Goal: Task Accomplishment & Management: Complete application form

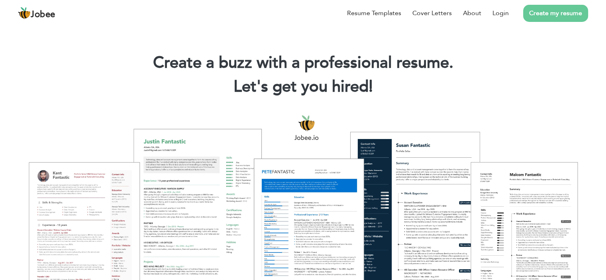
click at [553, 20] on link "Create my resume" at bounding box center [555, 13] width 65 height 17
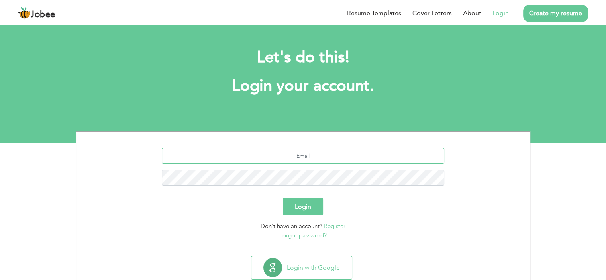
click at [283, 154] on input "text" at bounding box center [303, 156] width 283 height 16
type input "[EMAIL_ADDRESS][DOMAIN_NAME]"
click at [283, 198] on button "Login" at bounding box center [303, 207] width 40 height 18
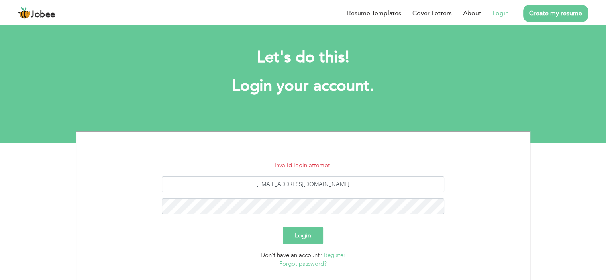
click at [355, 229] on div "Login" at bounding box center [304, 236] width 442 height 18
drag, startPoint x: 463, startPoint y: 193, endPoint x: 461, endPoint y: 164, distance: 28.7
drag, startPoint x: 461, startPoint y: 164, endPoint x: 453, endPoint y: 155, distance: 11.8
click at [453, 155] on section "Invalid login attempt. hurairaghani000@gmail.com Login Don't have an account? R…" at bounding box center [304, 206] width 442 height 149
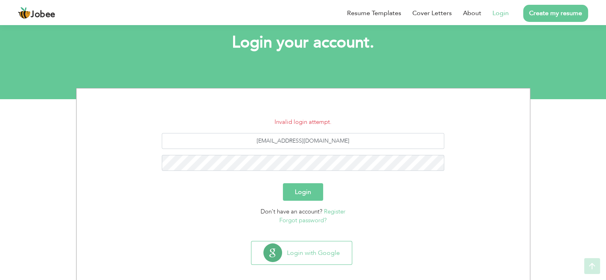
scroll to position [50, 0]
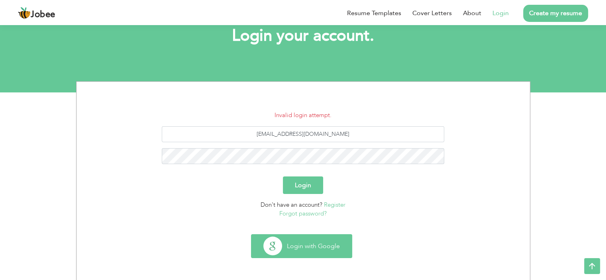
click at [327, 253] on button "Login with Google" at bounding box center [302, 246] width 100 height 23
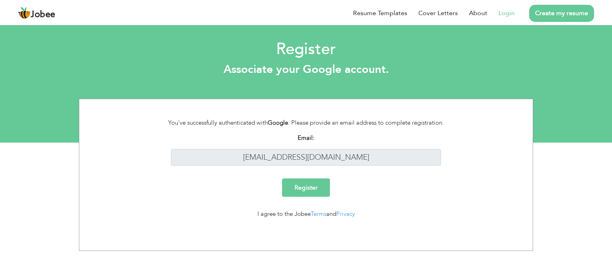
click at [509, 10] on link "Login" at bounding box center [507, 13] width 16 height 10
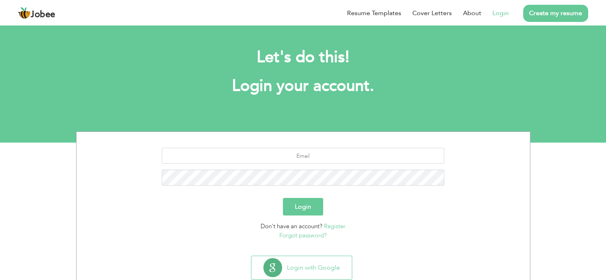
click at [538, 16] on link "Create my resume" at bounding box center [555, 13] width 65 height 17
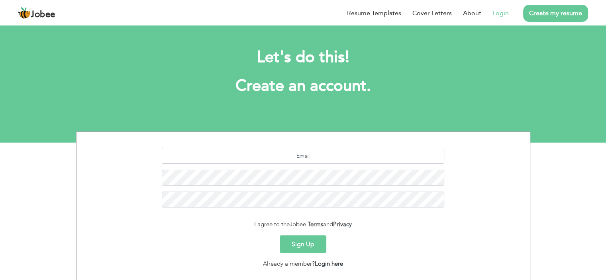
click at [503, 15] on link "Login" at bounding box center [501, 13] width 16 height 10
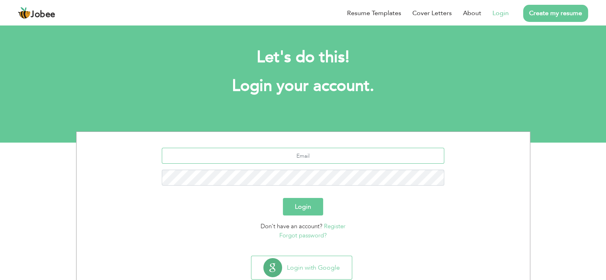
click at [333, 156] on input "text" at bounding box center [303, 156] width 283 height 16
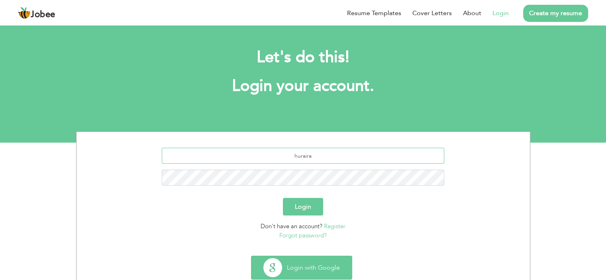
type input "huraira"
click at [301, 267] on button "Login with Google" at bounding box center [302, 267] width 100 height 23
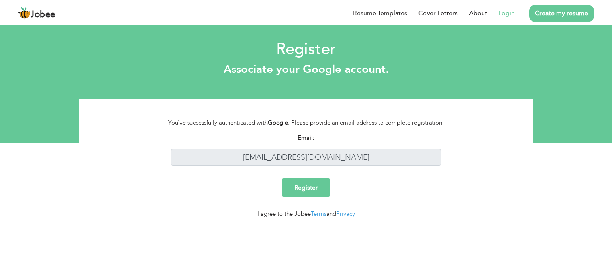
click at [301, 186] on input "Register" at bounding box center [306, 188] width 48 height 18
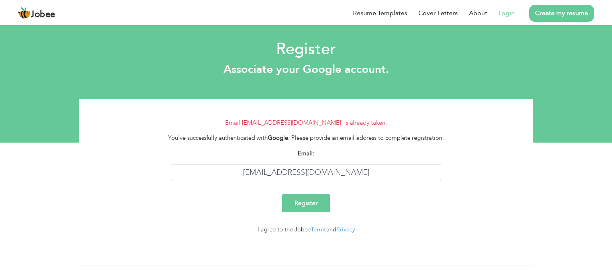
click at [505, 14] on link "Login" at bounding box center [507, 13] width 16 height 10
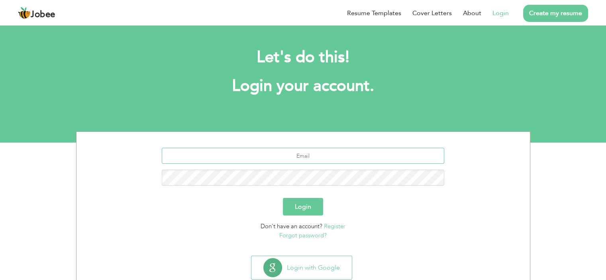
click at [269, 158] on input "text" at bounding box center [303, 156] width 283 height 16
type input "[EMAIL_ADDRESS][DOMAIN_NAME]"
click at [300, 208] on button "Login" at bounding box center [303, 207] width 40 height 18
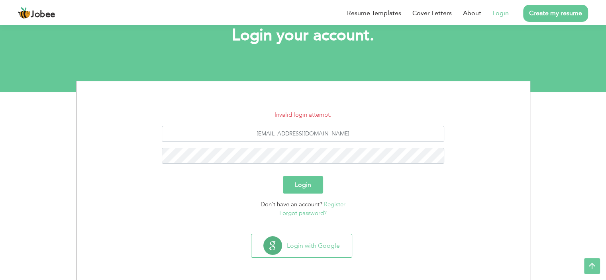
scroll to position [50, 0]
click at [309, 217] on link "Forgot password?" at bounding box center [302, 214] width 47 height 8
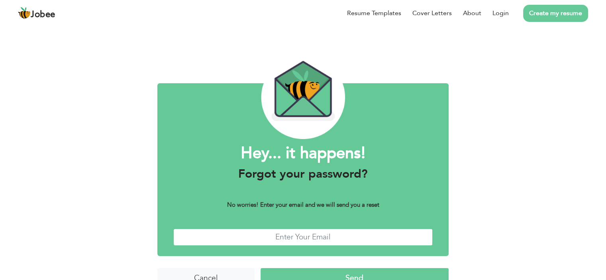
click at [297, 235] on input "text" at bounding box center [302, 237] width 259 height 17
type input "[EMAIL_ADDRESS][DOMAIN_NAME]"
click at [338, 273] on input "Send" at bounding box center [355, 276] width 188 height 17
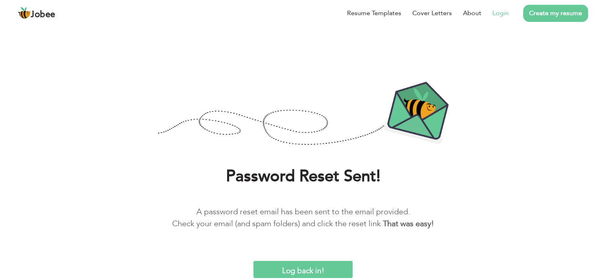
click at [503, 10] on link "Login" at bounding box center [501, 13] width 16 height 10
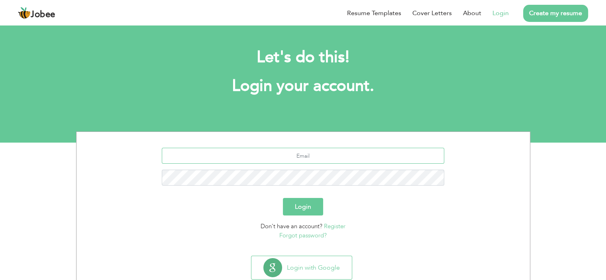
click at [290, 153] on input "text" at bounding box center [303, 156] width 283 height 16
type input "buttg1962@gmail.com"
click at [283, 198] on button "Login" at bounding box center [303, 207] width 40 height 18
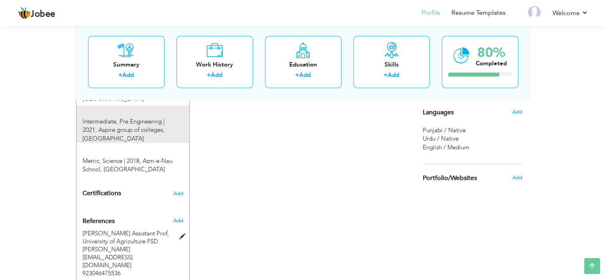
scroll to position [413, 0]
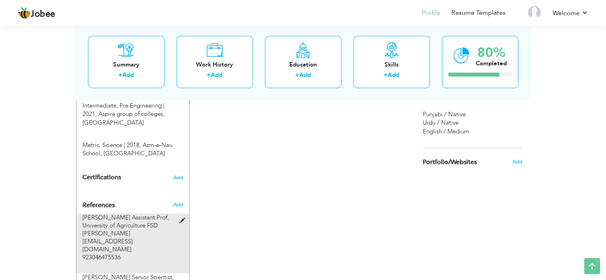
click at [185, 218] on span at bounding box center [184, 221] width 10 height 6
type input "[PERSON_NAME] Assistant Prof"
type input "University of Agriculture FSD"
type input "[PERSON_NAME][EMAIL_ADDRESS][DOMAIN_NAME]"
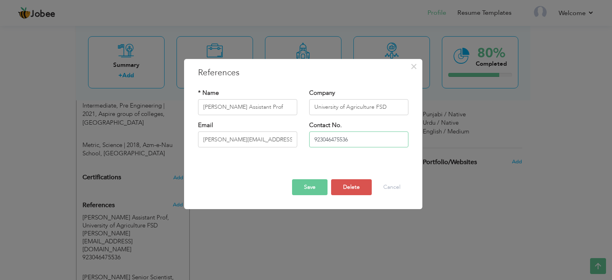
click at [314, 138] on input "923046475536" at bounding box center [358, 140] width 99 height 16
type input "[PHONE_NUMBER]"
click at [318, 190] on button "Save" at bounding box center [309, 187] width 35 height 16
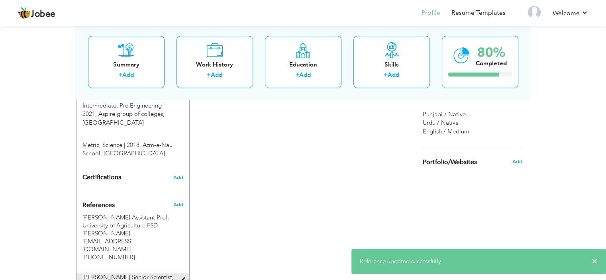
type input "Dr Omar Aziz Senior Scientist"
type input "Soil And Water lab [GEOGRAPHIC_DATA]"
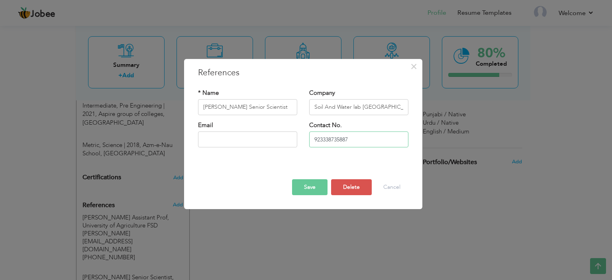
click at [313, 140] on input "923338735887" at bounding box center [358, 140] width 99 height 16
type input "[PHONE_NUMBER]"
click at [306, 181] on button "Save" at bounding box center [309, 187] width 35 height 16
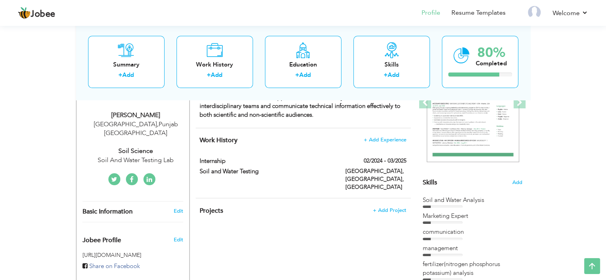
scroll to position [128, 0]
click at [178, 208] on div "Basic Information Edit" at bounding box center [133, 212] width 113 height 20
type input "Huraira"
type input "Ghani"
type input "03114608102"
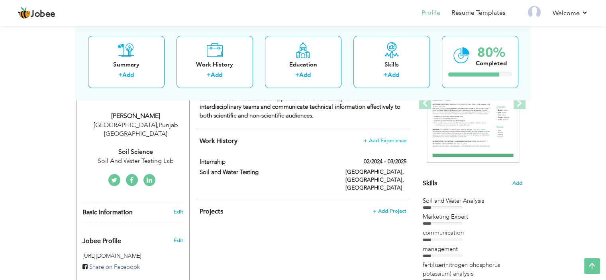
select select "number:166"
type input "Punjab"
type input "[GEOGRAPHIC_DATA]"
select select "number:3"
type input "Soil And Water Testing Lab"
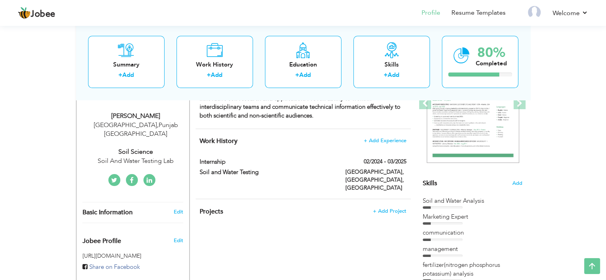
type input "Soil Science"
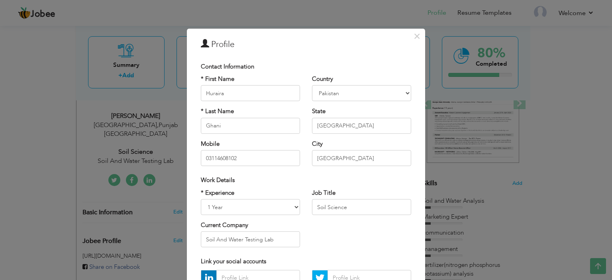
click at [157, 216] on div "× Profile Contact Information * First Name Huraira * Last Name Ghani" at bounding box center [306, 140] width 612 height 280
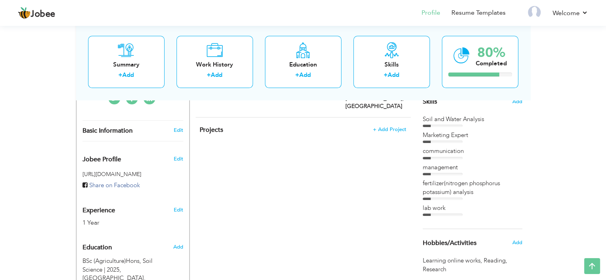
scroll to position [202, 0]
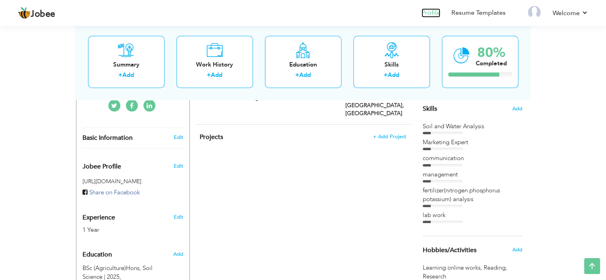
click at [434, 13] on link "Profile" at bounding box center [431, 12] width 19 height 9
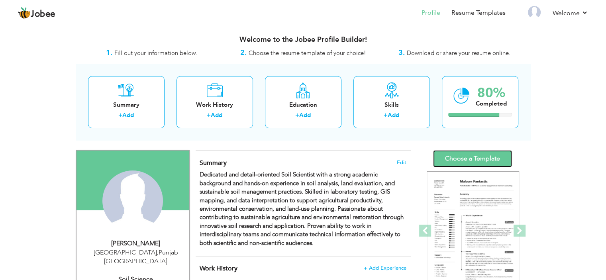
click at [465, 165] on link "Choose a Template" at bounding box center [472, 158] width 79 height 17
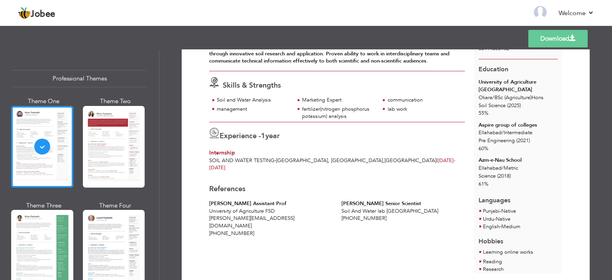
scroll to position [80, 0]
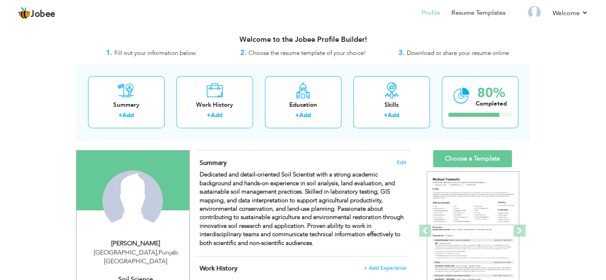
click at [351, 135] on div "Summary + Add Work History + Add Education + Add Skills + Add 80% Completed" at bounding box center [303, 102] width 454 height 76
